Goal: Task Accomplishment & Management: Use online tool/utility

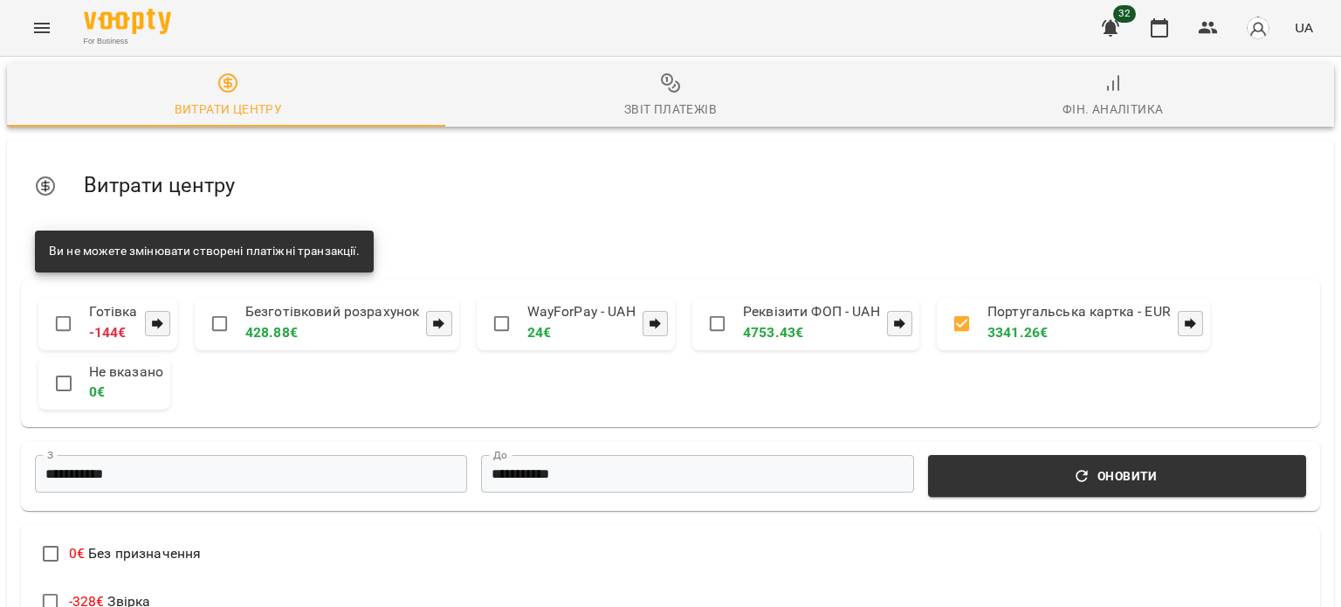
click at [41, 26] on icon "Menu" at bounding box center [41, 27] width 21 height 21
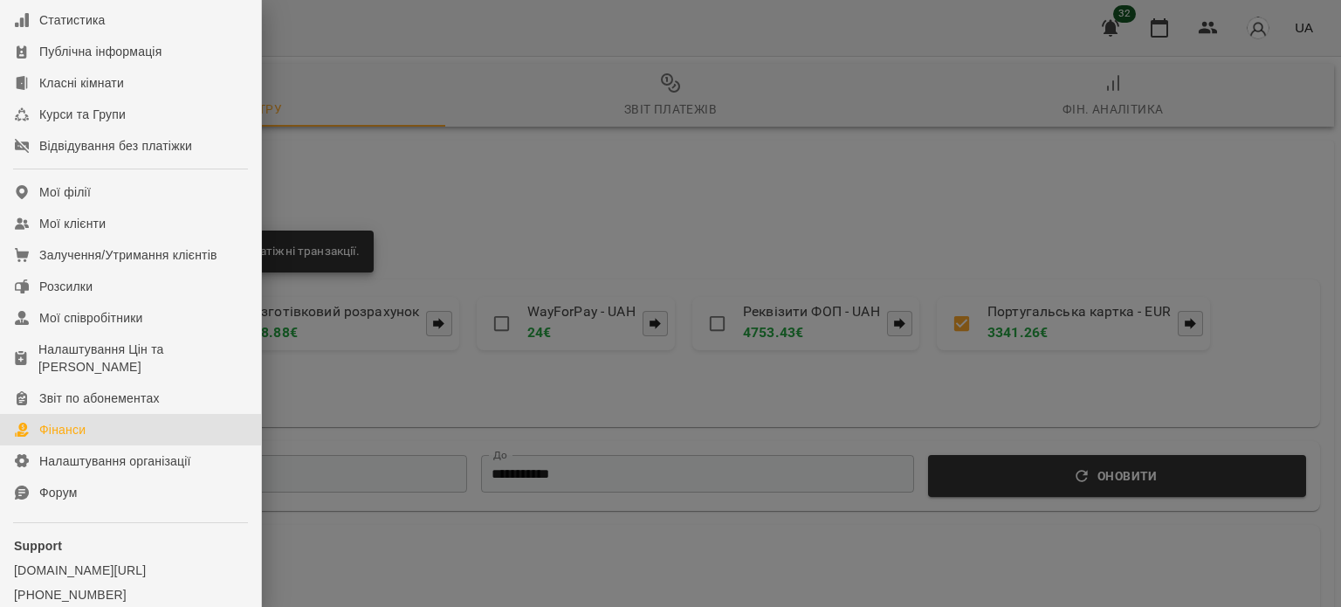
scroll to position [168, 0]
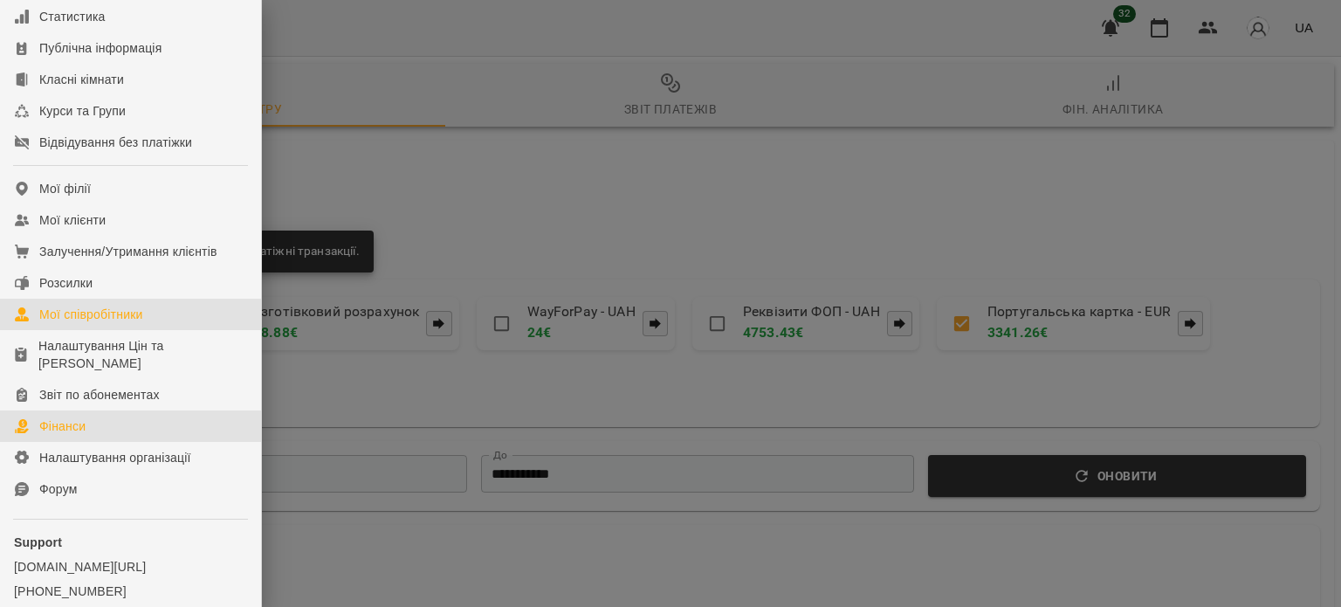
click at [126, 323] on div "Мої співробітники" at bounding box center [91, 313] width 104 height 17
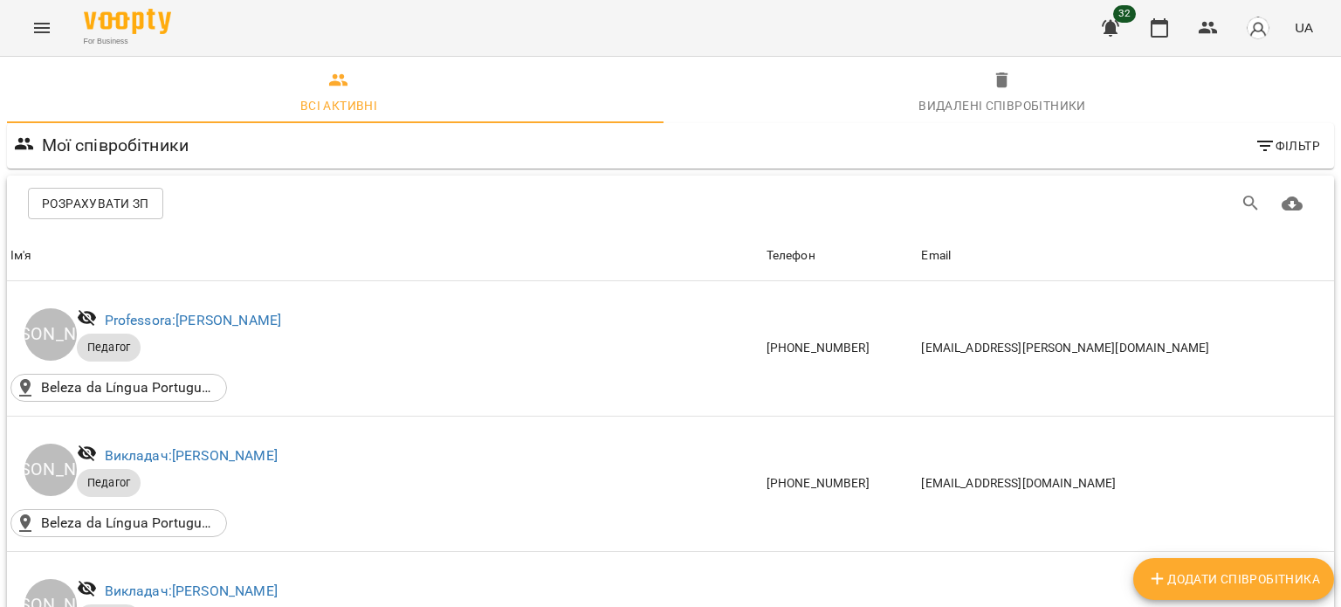
scroll to position [304, 0]
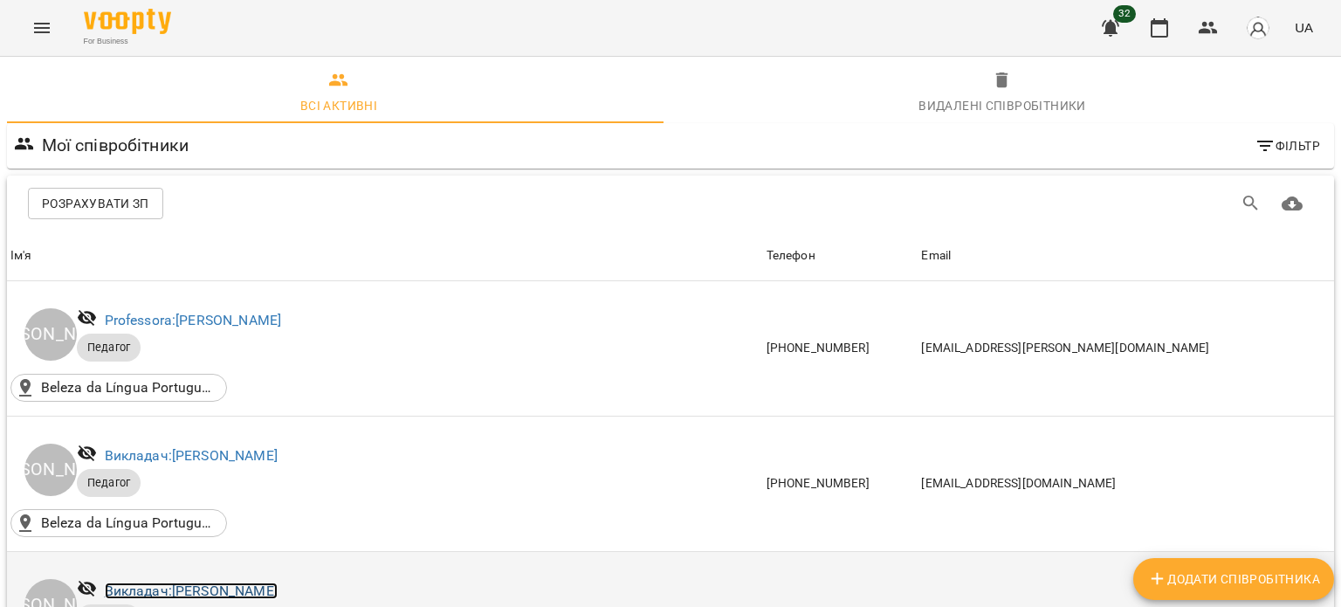
click at [247, 582] on link "Викладач: [PERSON_NAME]" at bounding box center [191, 590] width 173 height 17
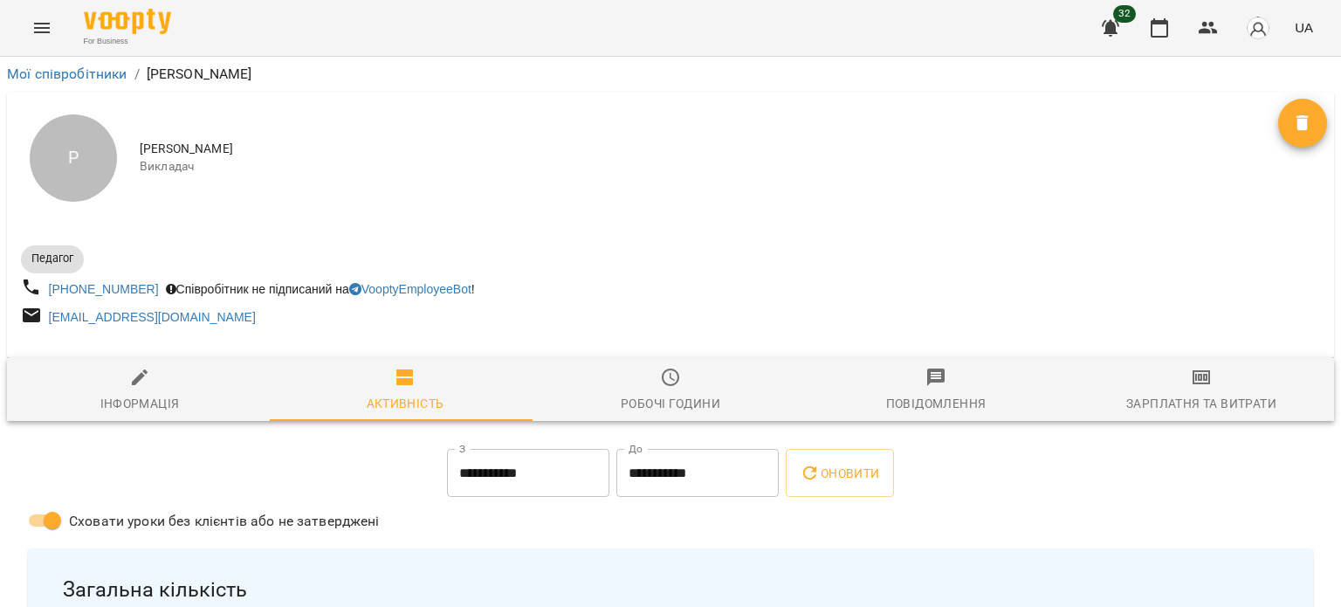
scroll to position [181, 0]
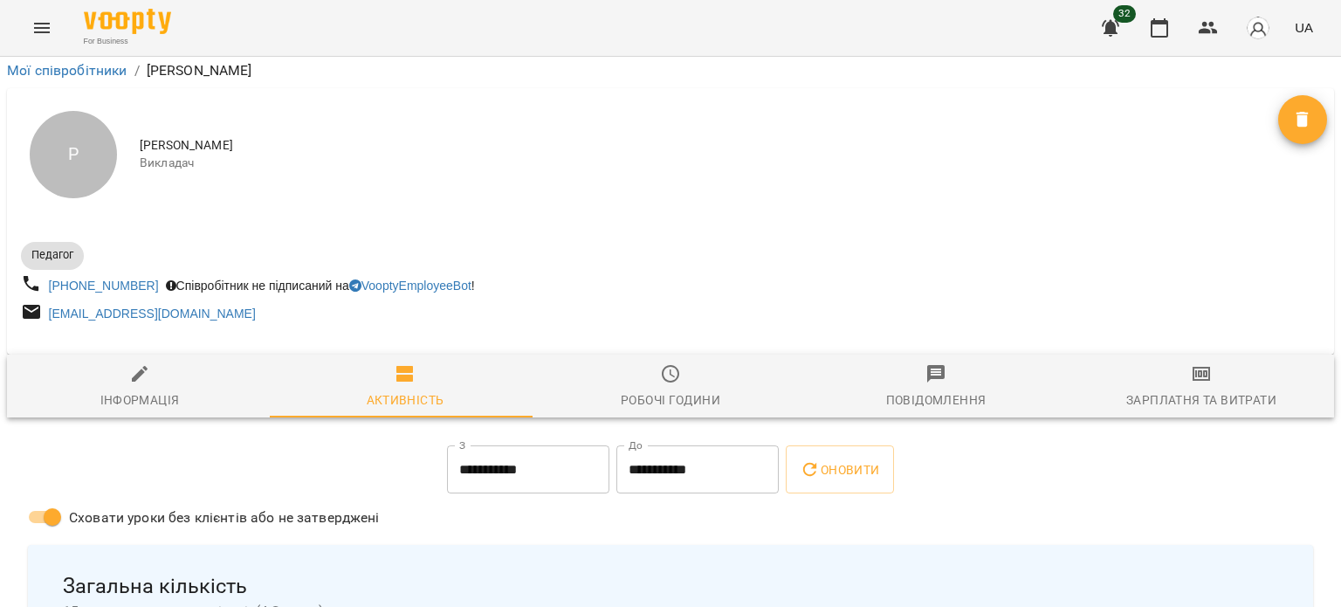
drag, startPoint x: 1201, startPoint y: 241, endPoint x: 1173, endPoint y: 216, distance: 37.7
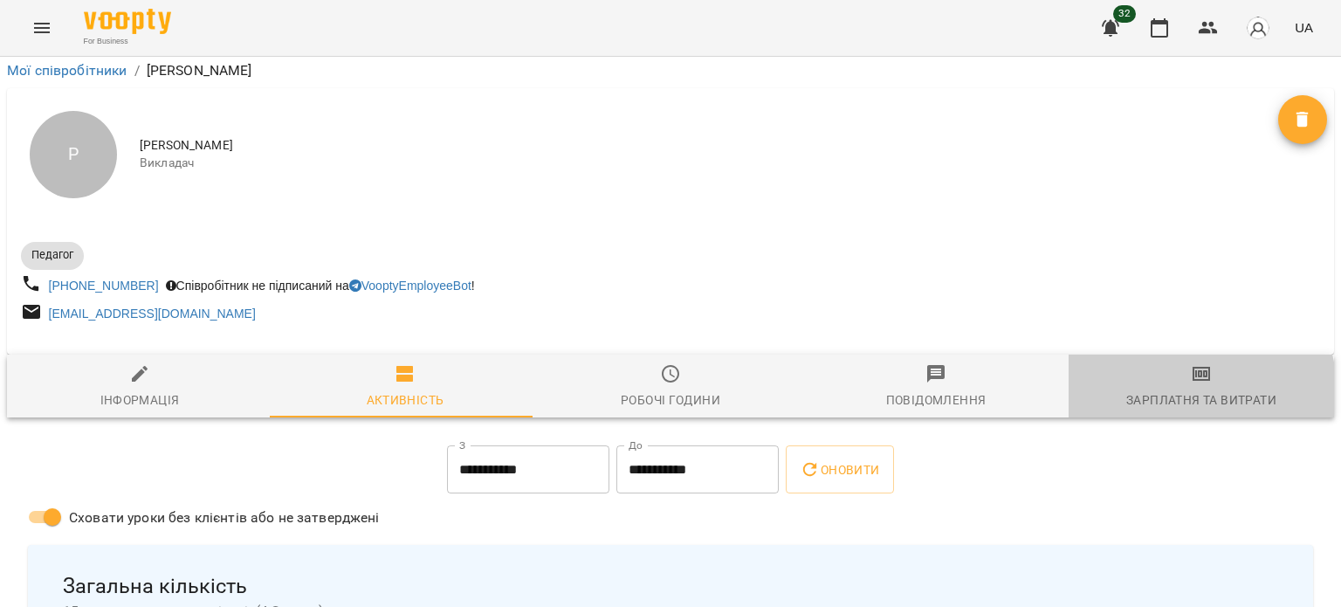
click at [1173, 389] on div "Зарплатня та Витрати" at bounding box center [1201, 399] width 150 height 21
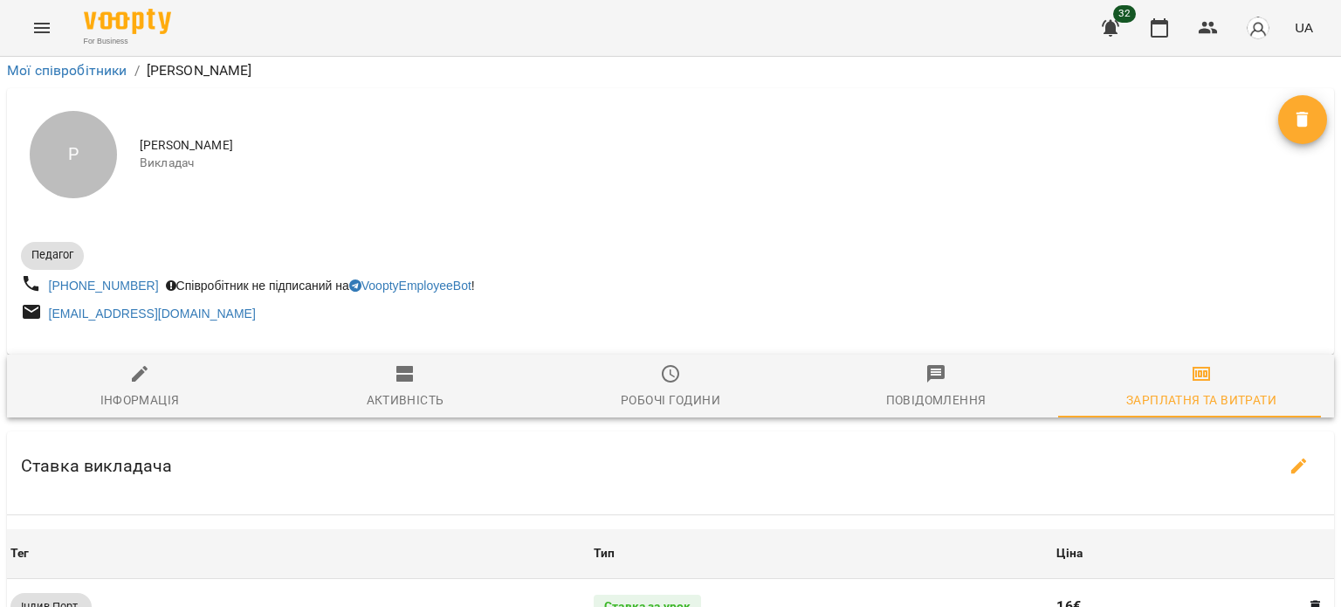
scroll to position [436, 0]
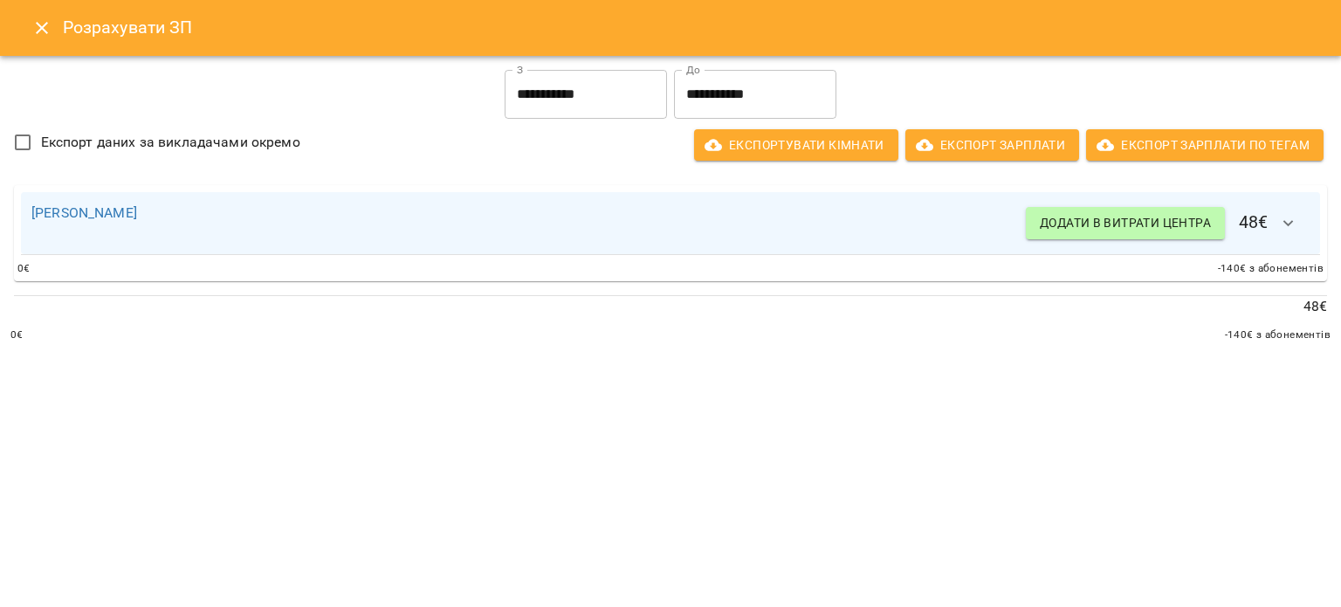
click at [722, 98] on input "**********" at bounding box center [755, 94] width 162 height 49
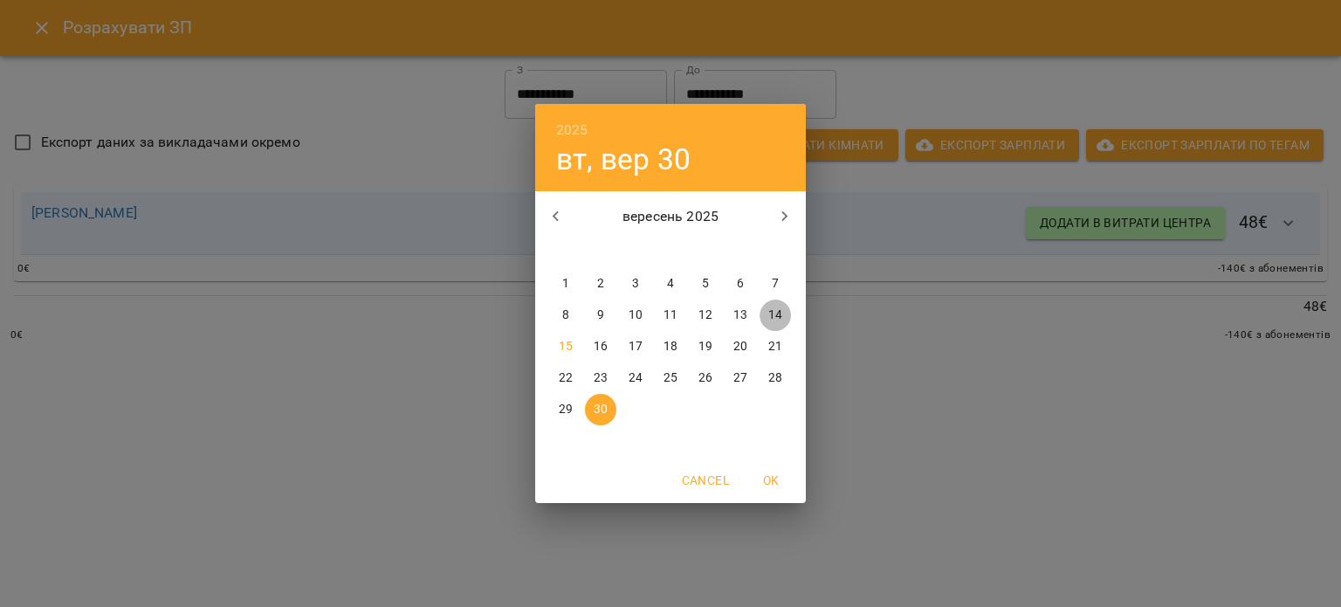
click at [774, 313] on p "14" at bounding box center [775, 314] width 14 height 17
type input "**********"
